Goal: Transaction & Acquisition: Subscribe to service/newsletter

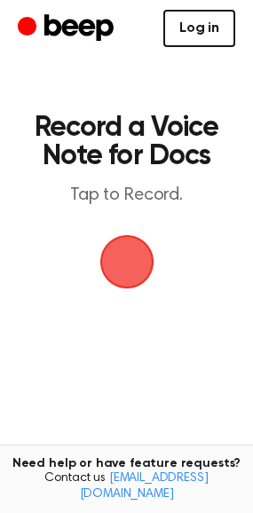
click at [206, 21] on link "Log in" at bounding box center [199, 28] width 72 height 37
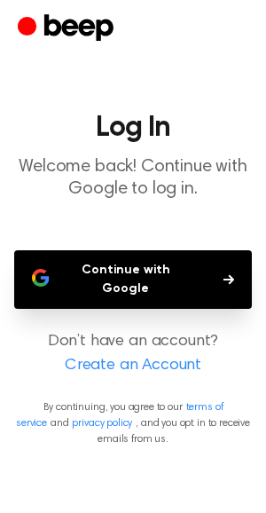
click at [166, 259] on button "Continue with Google" at bounding box center [133, 279] width 238 height 59
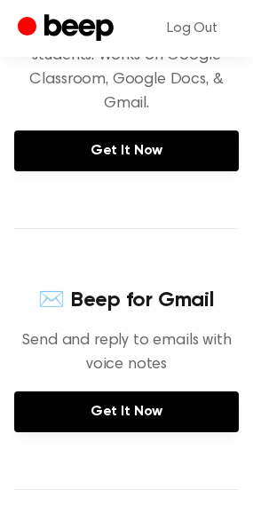
scroll to position [368, 0]
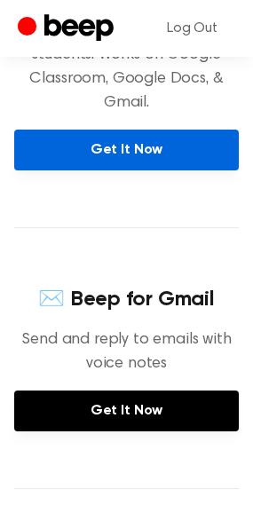
click at [130, 156] on link "Get It Now" at bounding box center [126, 149] width 224 height 41
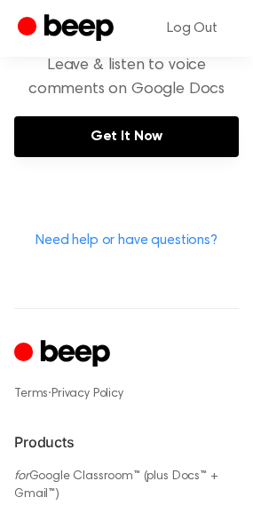
scroll to position [888, 0]
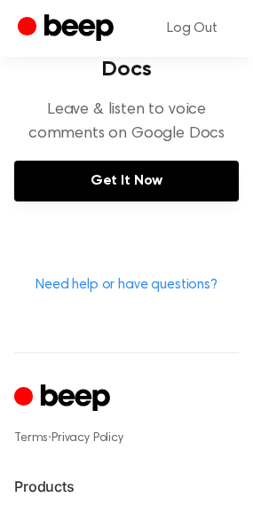
drag, startPoint x: 92, startPoint y: 373, endPoint x: 74, endPoint y: 387, distance: 22.2
click at [74, 387] on icon "Cruip" at bounding box center [64, 398] width 100 height 35
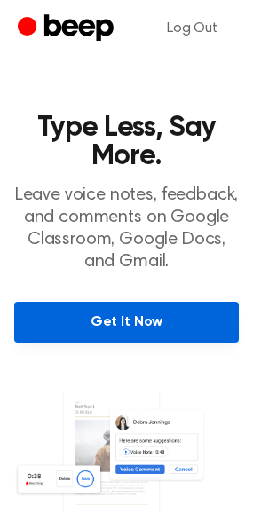
click at [200, 319] on link "Get It Now" at bounding box center [126, 321] width 224 height 41
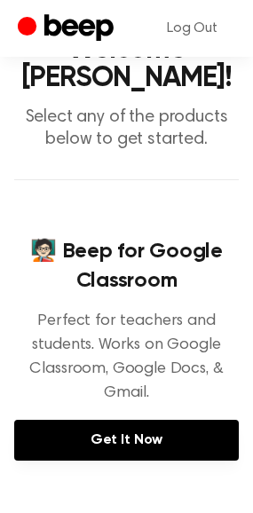
scroll to position [81, 0]
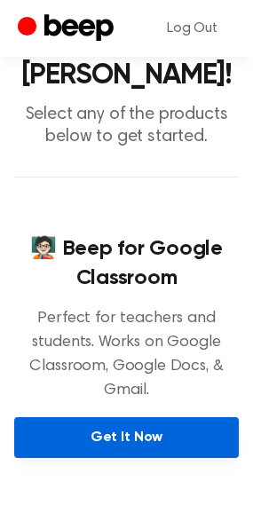
click at [180, 445] on link "Get It Now" at bounding box center [126, 437] width 224 height 41
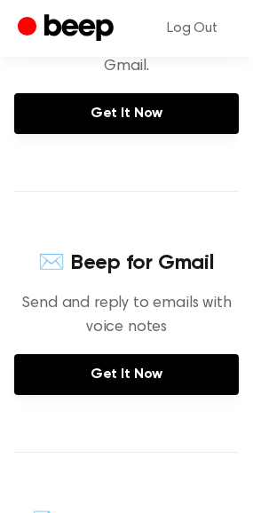
scroll to position [408, 0]
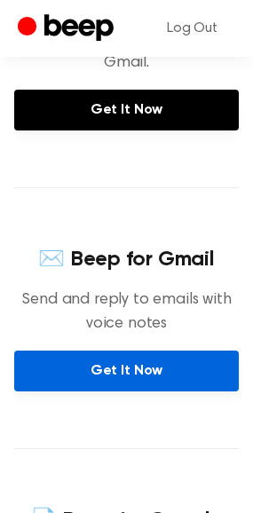
click at [129, 388] on link "Get It Now" at bounding box center [126, 370] width 224 height 41
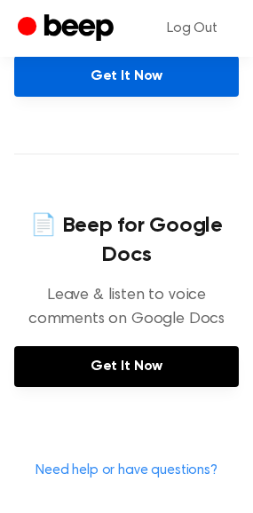
scroll to position [728, 0]
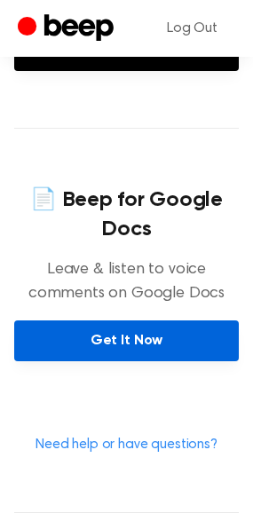
click at [167, 341] on link "Get It Now" at bounding box center [126, 340] width 224 height 41
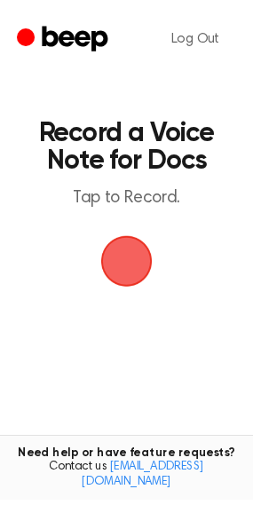
scroll to position [7, 0]
